Goal: Transaction & Acquisition: Purchase product/service

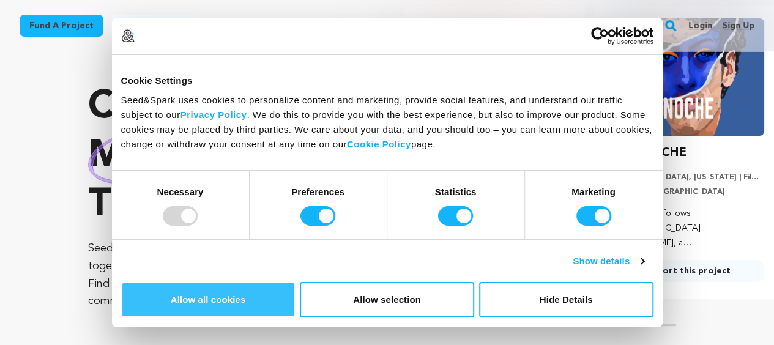
click at [296, 282] on button "Allow all cookies" at bounding box center [208, 299] width 174 height 35
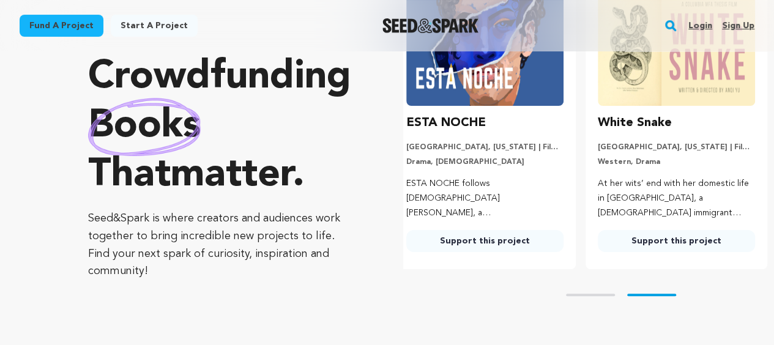
scroll to position [0, 201]
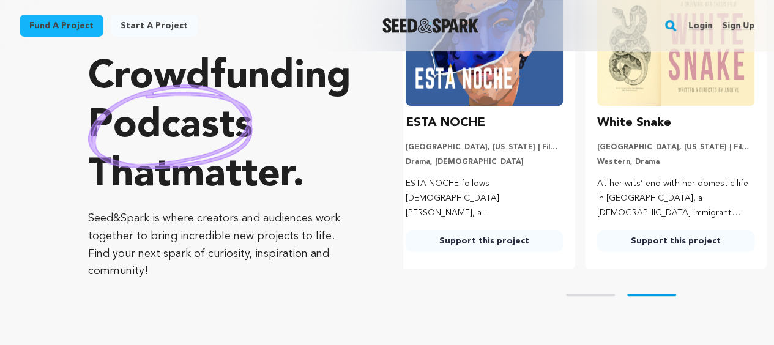
click at [679, 242] on link "Support this project" at bounding box center [675, 241] width 157 height 22
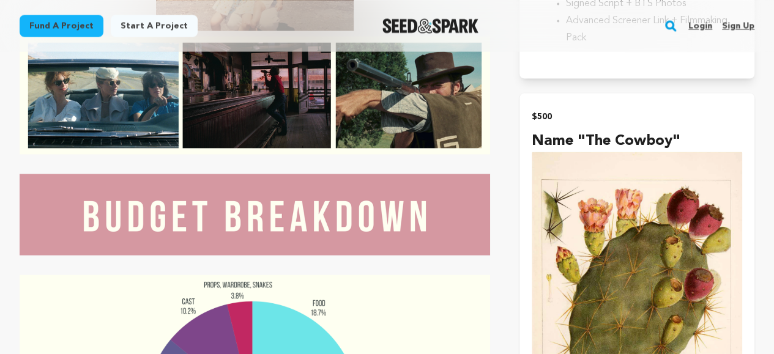
scroll to position [3402, 0]
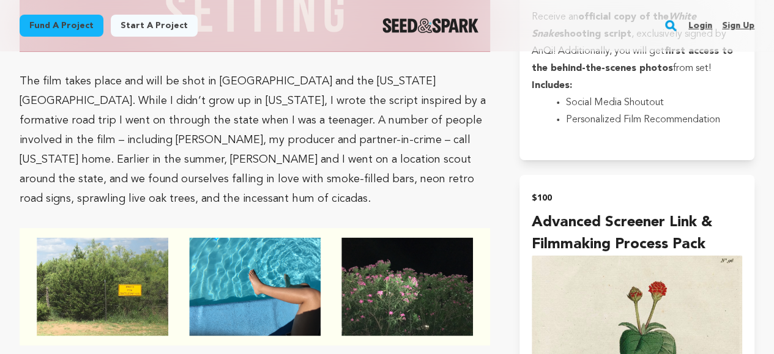
scroll to position [1511, 0]
